Goal: Navigation & Orientation: Find specific page/section

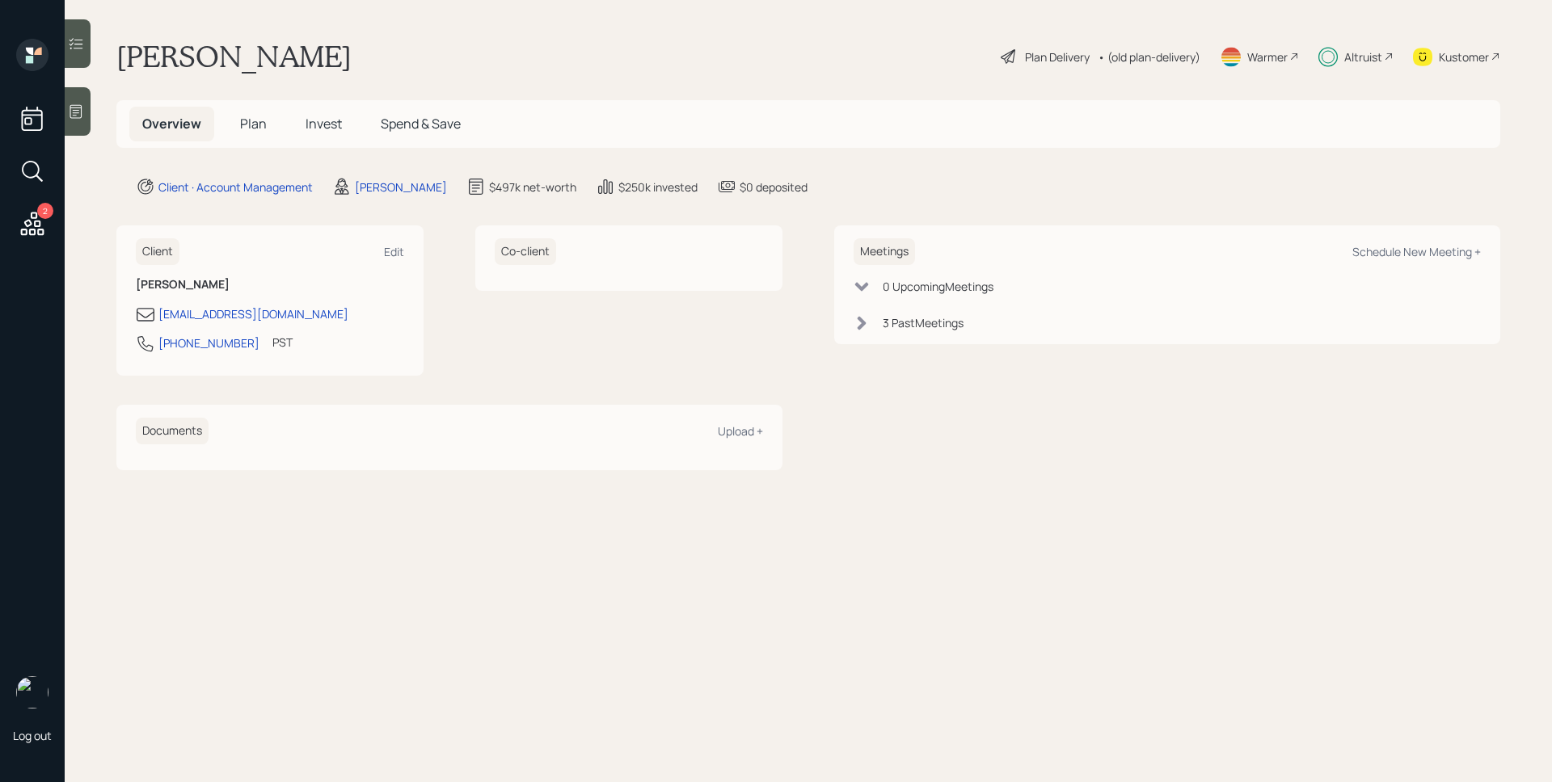
click at [1377, 55] on div "Altruist" at bounding box center [1363, 56] width 38 height 17
